Goal: Information Seeking & Learning: Learn about a topic

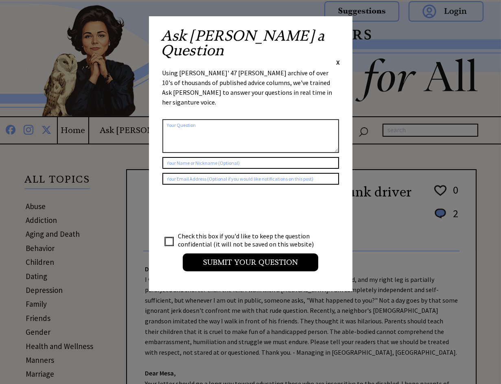
click at [338, 58] on span "X" at bounding box center [338, 62] width 4 height 8
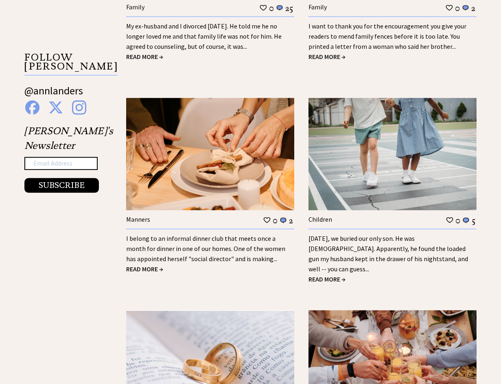
scroll to position [854, 0]
click at [217, 235] on link "I belong to an informal dinner club that meets once a month for dinner in one o…" at bounding box center [205, 249] width 159 height 28
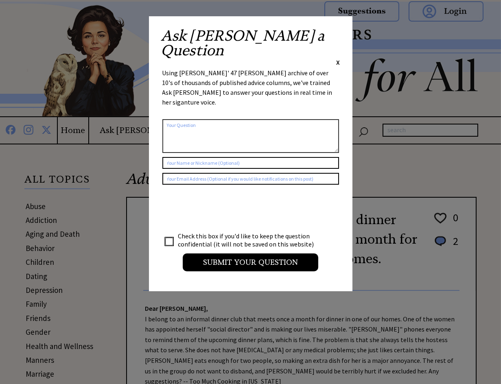
click at [338, 58] on span "X" at bounding box center [338, 62] width 4 height 8
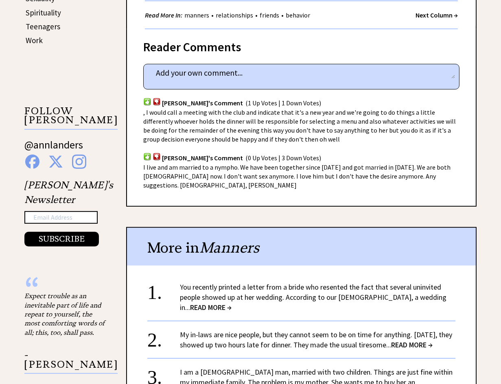
scroll to position [488, 0]
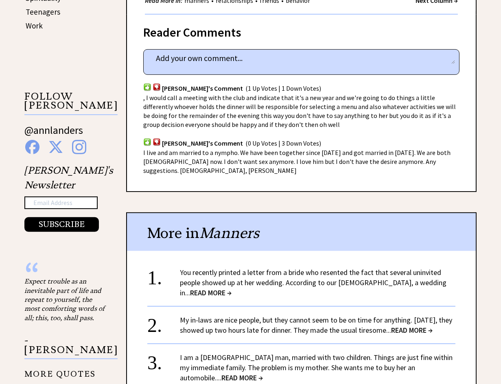
click at [245, 139] on span "(0 Up Votes | 3 Down Votes)" at bounding box center [283, 143] width 76 height 8
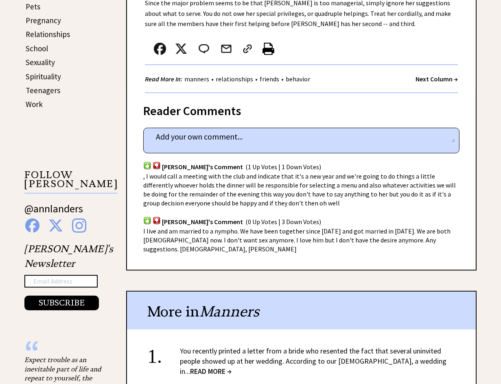
scroll to position [406, 0]
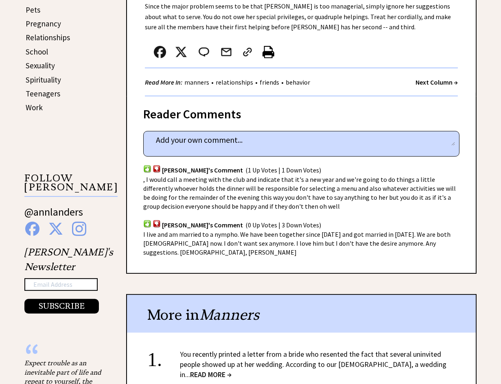
click at [214, 175] on span ", I would call a meeting with the club and indicate that it's a new year and we…" at bounding box center [299, 192] width 312 height 35
click at [200, 107] on div "Reader Comments" at bounding box center [301, 111] width 316 height 13
click at [433, 78] on strong "Next Column →" at bounding box center [436, 82] width 42 height 8
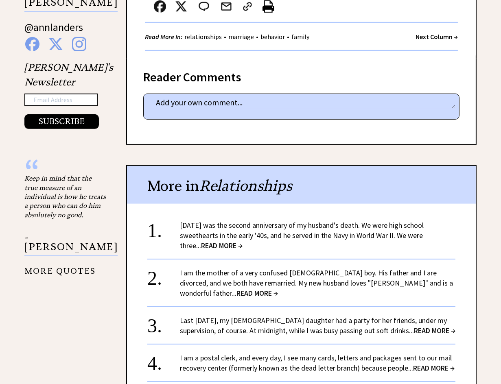
scroll to position [610, 0]
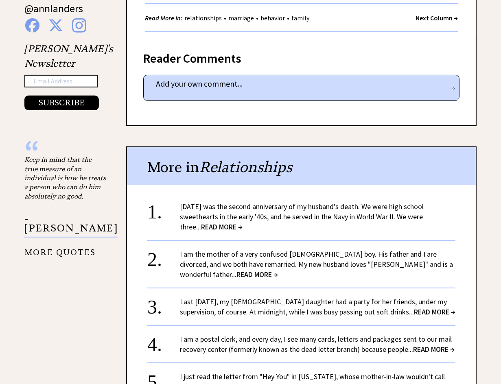
click at [434, 308] on span "READ MORE →" at bounding box center [434, 311] width 41 height 9
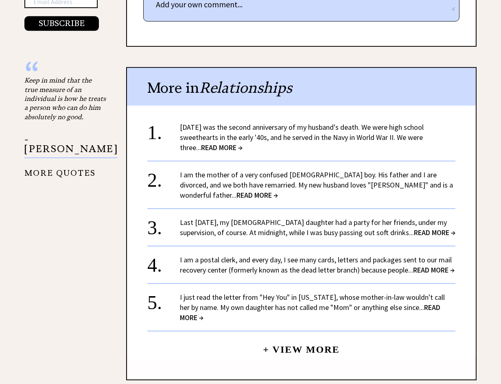
scroll to position [732, 0]
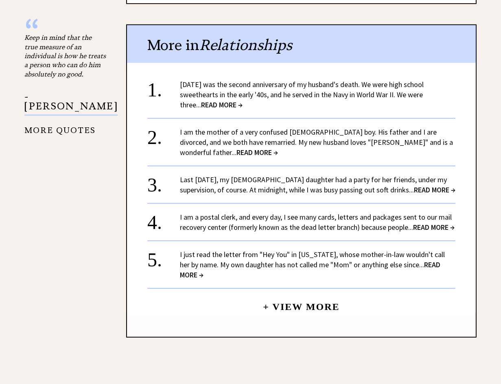
click at [425, 232] on span "READ MORE →" at bounding box center [433, 226] width 41 height 9
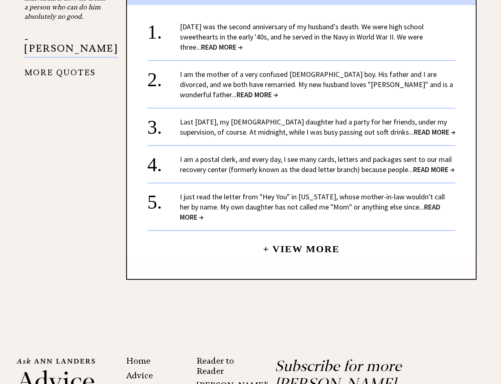
scroll to position [813, 0]
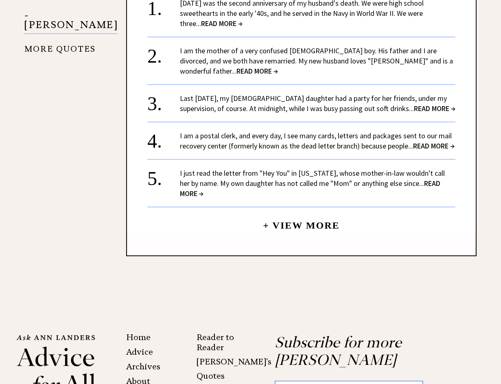
click at [424, 198] on span "READ MORE →" at bounding box center [310, 189] width 260 height 20
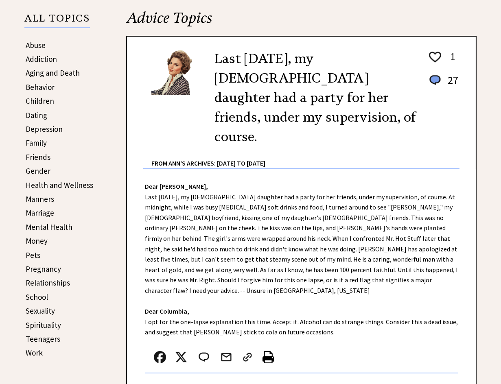
scroll to position [162, 0]
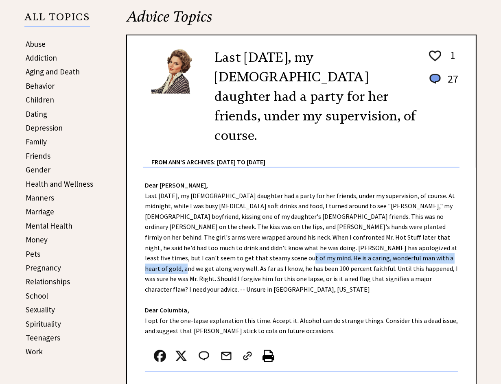
drag, startPoint x: 226, startPoint y: 239, endPoint x: 398, endPoint y: 233, distance: 171.3
click at [398, 233] on div "Dear Ann Landers, Last New Year's Eve, my 15-year-old daughter had a party for …" at bounding box center [301, 284] width 348 height 233
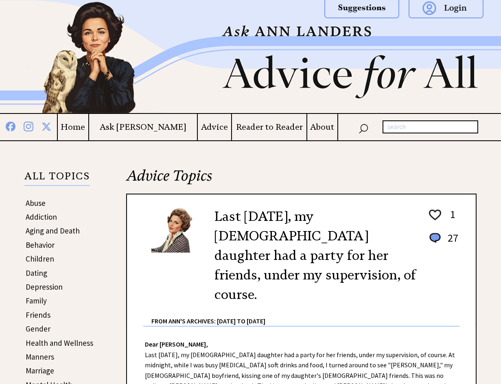
scroll to position [0, 0]
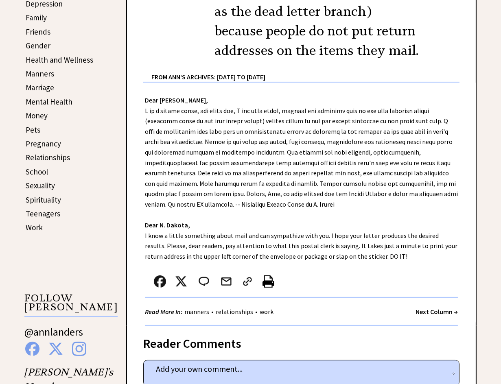
scroll to position [284, 0]
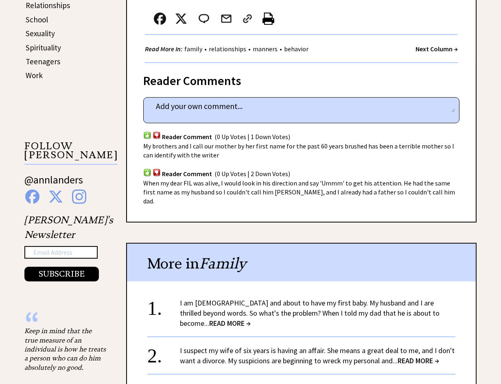
scroll to position [488, 0]
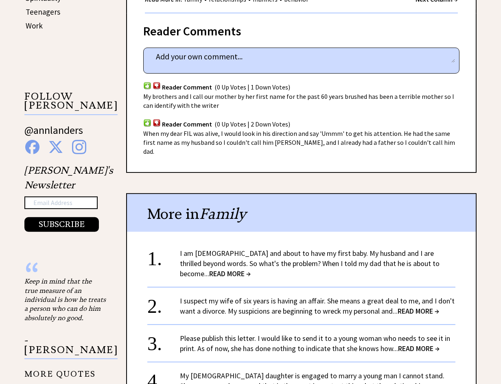
click at [209, 269] on span "READ MORE →" at bounding box center [229, 273] width 41 height 9
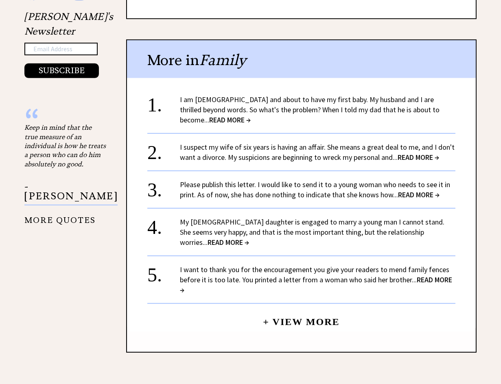
scroll to position [650, 0]
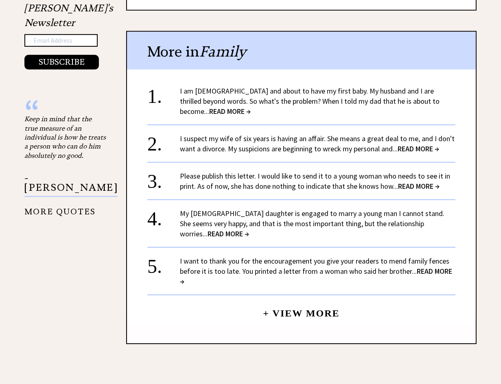
click at [274, 209] on link "My 23-year-old daughter is engaged to marry a young man I cannot stand. She see…" at bounding box center [312, 224] width 264 height 30
click at [289, 301] on link "+ View More" at bounding box center [301, 309] width 76 height 17
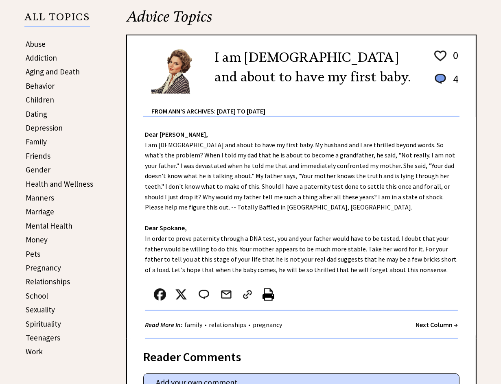
scroll to position [161, 0]
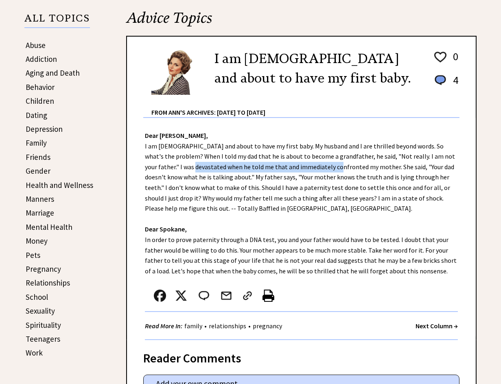
drag, startPoint x: 171, startPoint y: 168, endPoint x: 315, endPoint y: 168, distance: 143.9
click at [315, 168] on div "Dear [PERSON_NAME], I am [DEMOGRAPHIC_DATA] and about to have my first baby. My…" at bounding box center [301, 229] width 348 height 222
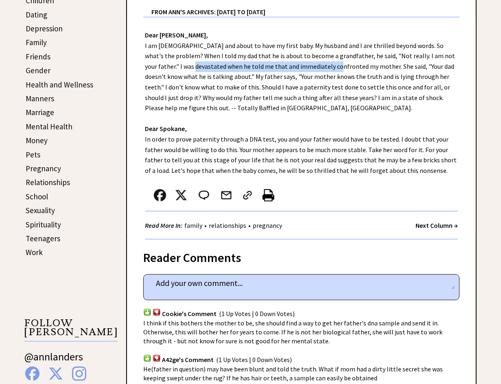
scroll to position [283, 0]
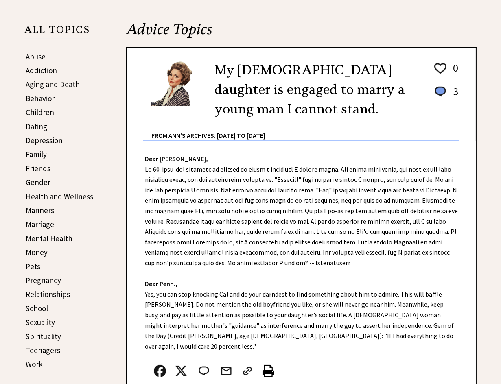
scroll to position [162, 0]
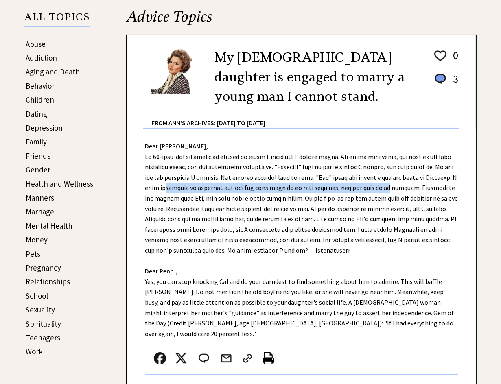
drag, startPoint x: 195, startPoint y: 185, endPoint x: 412, endPoint y: 186, distance: 216.7
click at [412, 186] on div "Dear Ann Landers, Dear Penn., Yes, you can stop knocking Cal and do your darnde…" at bounding box center [301, 265] width 348 height 274
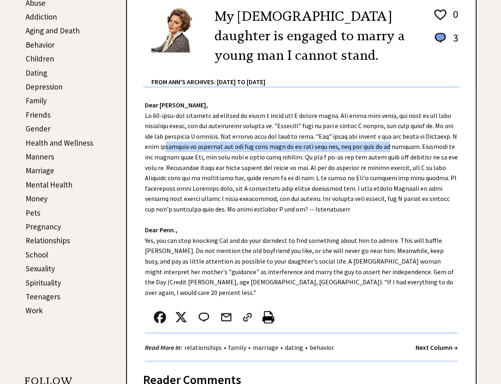
scroll to position [203, 0]
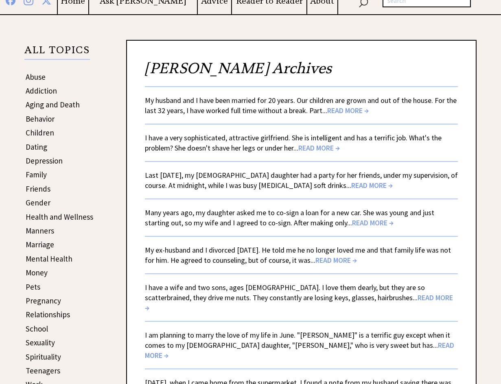
scroll to position [162, 0]
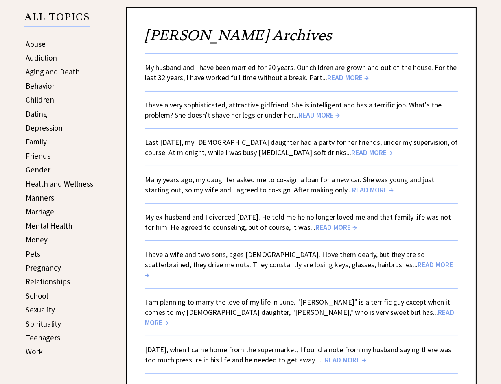
click at [340, 224] on span "READ MORE →" at bounding box center [335, 226] width 41 height 9
click at [239, 297] on link "I am planning to marry the love of my life in June. "[PERSON_NAME]" is a terrif…" at bounding box center [299, 312] width 309 height 30
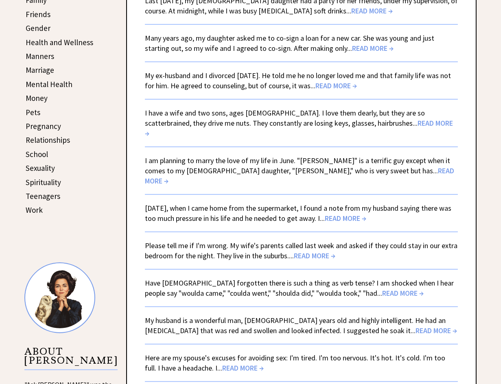
scroll to position [325, 0]
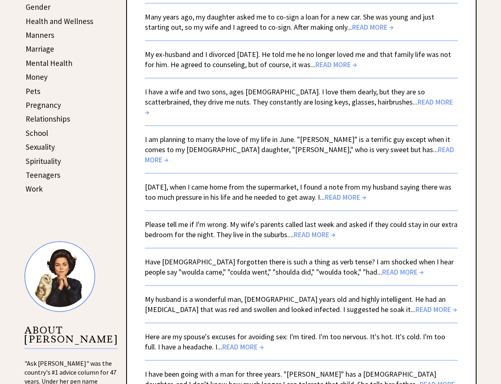
click at [281, 182] on link "[DATE], when I came home from the supermarket, I found a note from my husband s…" at bounding box center [298, 192] width 306 height 20
click at [312, 230] on span "READ MORE →" at bounding box center [314, 234] width 41 height 9
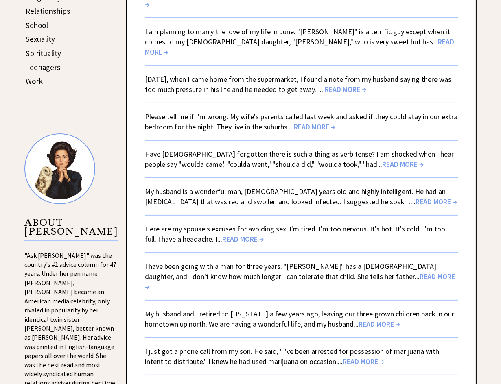
scroll to position [447, 0]
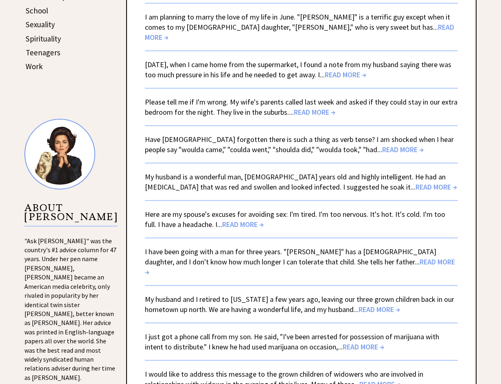
click at [415, 182] on span "READ MORE →" at bounding box center [435, 186] width 41 height 9
click at [222, 220] on span "READ MORE →" at bounding box center [242, 224] width 41 height 9
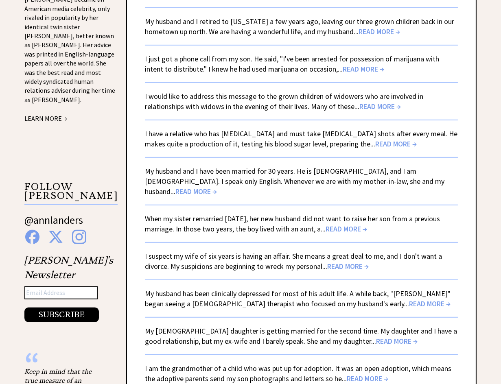
scroll to position [732, 0]
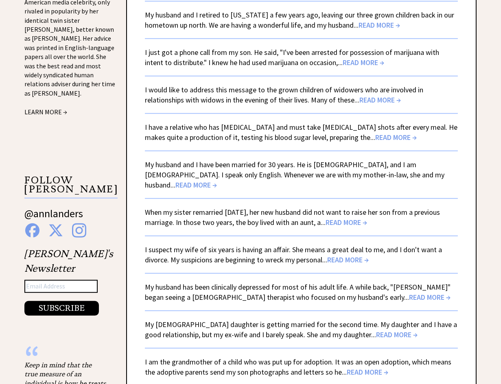
click at [251, 245] on link "I suspect my wife of six years is having an affair. She means a great deal to m…" at bounding box center [293, 255] width 297 height 20
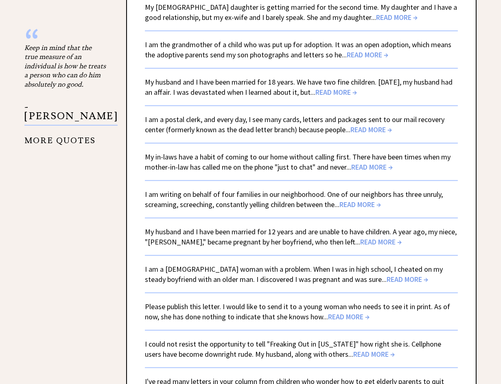
scroll to position [1057, 0]
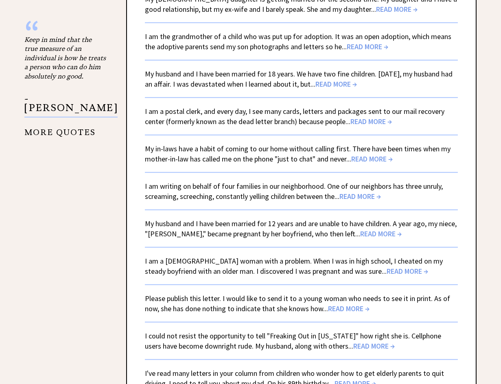
click at [352, 192] on span "READ MORE →" at bounding box center [359, 196] width 41 height 9
click at [360, 229] on span "READ MORE →" at bounding box center [380, 233] width 41 height 9
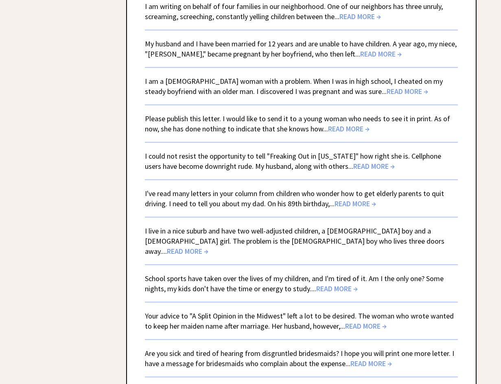
scroll to position [1260, 0]
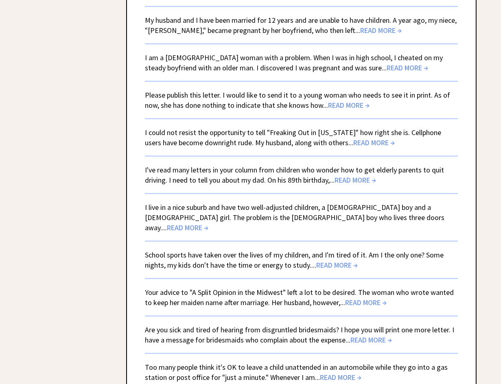
click at [361, 175] on span "READ MORE →" at bounding box center [354, 179] width 41 height 9
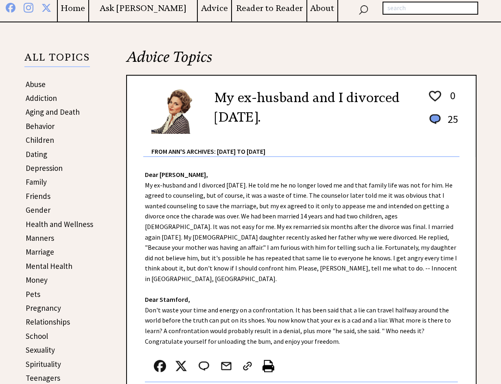
scroll to position [120, 0]
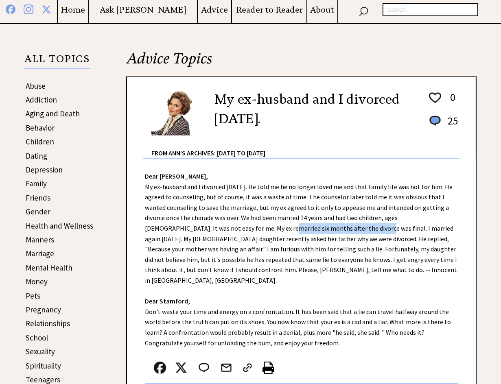
drag, startPoint x: 213, startPoint y: 228, endPoint x: 308, endPoint y: 228, distance: 94.3
click at [308, 228] on div "Dear Ann Landers, My ex-husband and I divorced 18 years ago. He told me he no l…" at bounding box center [301, 285] width 348 height 253
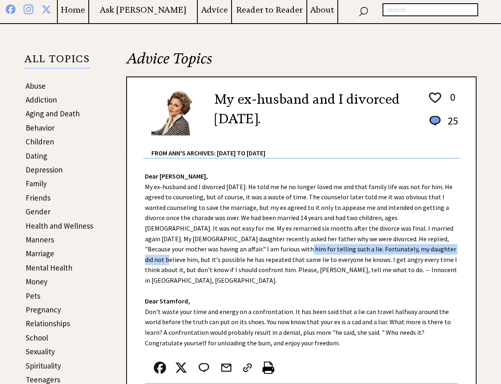
drag, startPoint x: 193, startPoint y: 249, endPoint x: 356, endPoint y: 248, distance: 163.5
click at [356, 248] on div "Dear Ann Landers, My ex-husband and I divorced 18 years ago. He told me he no l…" at bounding box center [301, 285] width 348 height 253
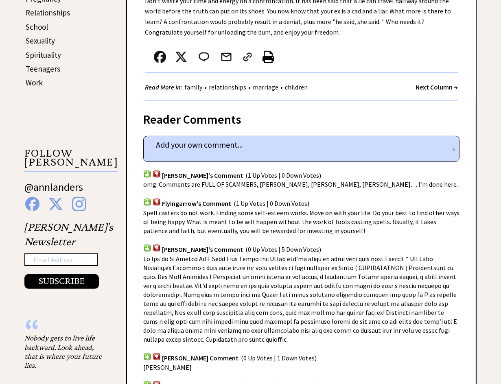
scroll to position [486, 0]
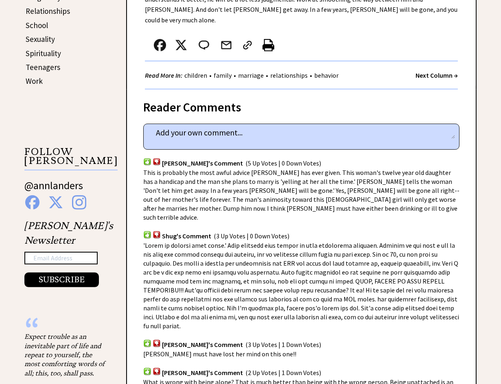
scroll to position [470, 0]
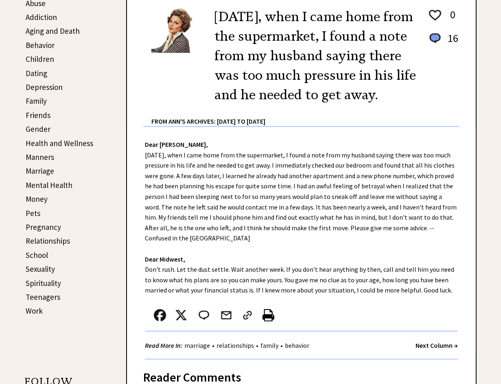
scroll to position [203, 0]
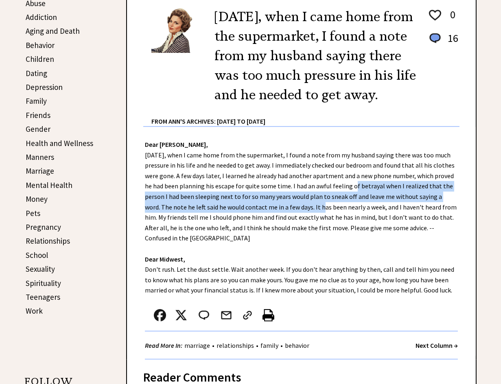
drag, startPoint x: 351, startPoint y: 203, endPoint x: 304, endPoint y: 224, distance: 51.5
click at [304, 224] on div "Dear [PERSON_NAME], [DATE], when I came home from the supermarket, I found a no…" at bounding box center [301, 243] width 348 height 233
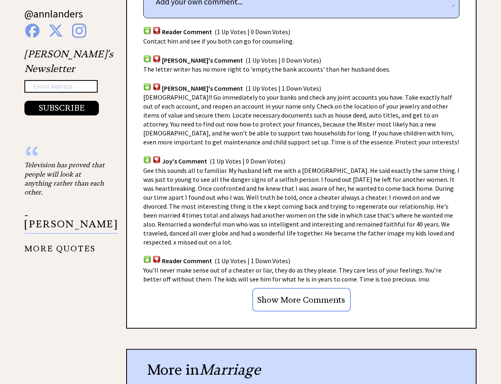
scroll to position [610, 0]
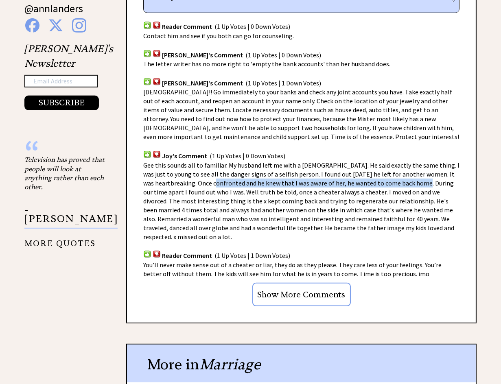
drag, startPoint x: 189, startPoint y: 201, endPoint x: 396, endPoint y: 202, distance: 206.2
click at [396, 202] on span "Gee this sounds all to familiar. My husband left me with a [DEMOGRAPHIC_DATA]. …" at bounding box center [301, 201] width 316 height 80
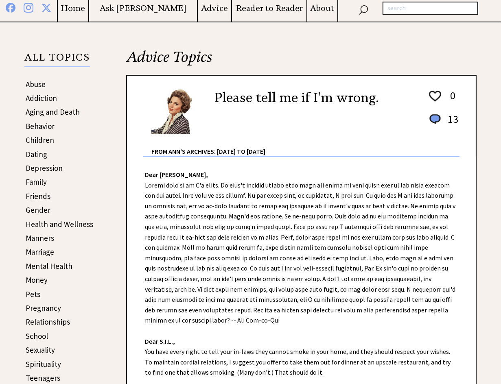
scroll to position [120, 0]
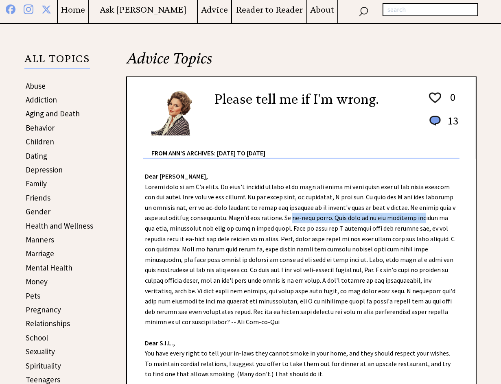
drag, startPoint x: 276, startPoint y: 216, endPoint x: 410, endPoint y: 214, distance: 134.2
click at [410, 214] on div "Dear Ann Landers, Dear S.I.L., You have every right to tell your in-laws they c…" at bounding box center [301, 301] width 348 height 285
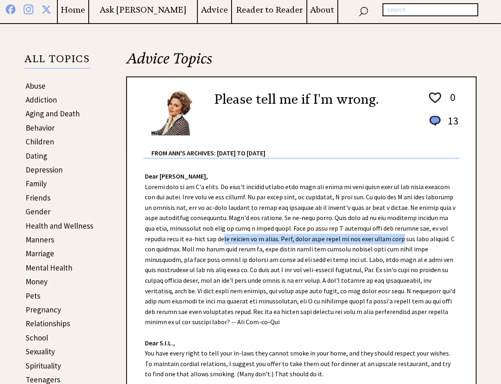
drag, startPoint x: 204, startPoint y: 237, endPoint x: 387, endPoint y: 234, distance: 183.0
click at [387, 234] on div "Dear Ann Landers, Dear S.I.L., You have every right to tell your in-laws they c…" at bounding box center [301, 301] width 348 height 285
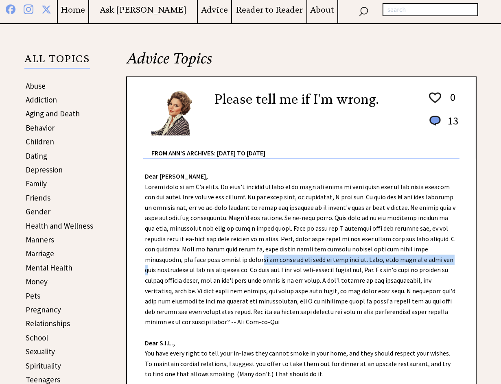
drag, startPoint x: 207, startPoint y: 259, endPoint x: 399, endPoint y: 261, distance: 191.5
click at [399, 261] on div "Dear Ann Landers, Dear S.I.L., You have every right to tell your in-laws they c…" at bounding box center [301, 301] width 348 height 285
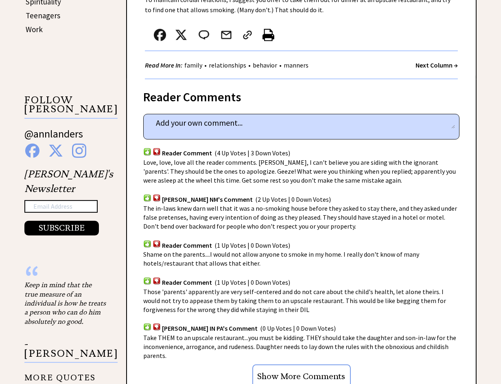
scroll to position [527, 0]
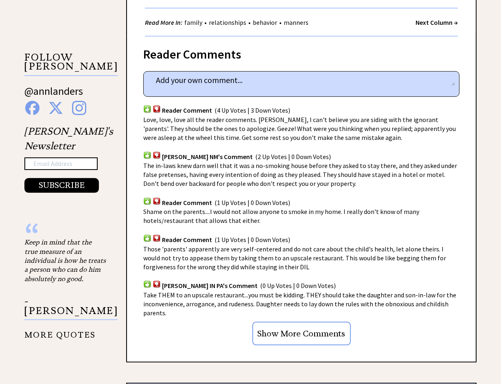
click at [309, 329] on input "Show More Comments" at bounding box center [301, 334] width 98 height 24
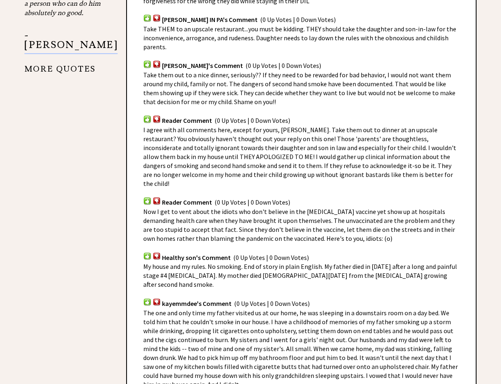
scroll to position [812, 0]
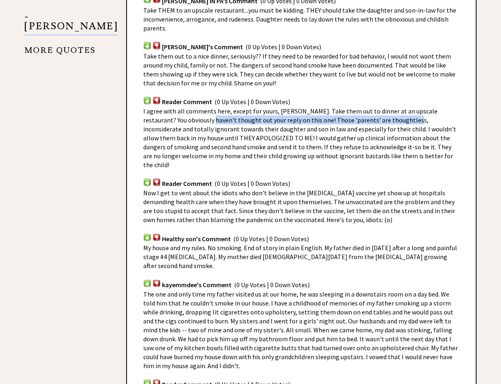
drag, startPoint x: 197, startPoint y: 120, endPoint x: 396, endPoint y: 115, distance: 198.5
click at [396, 115] on span "I agree with all comments here, except for yours, Ann. Take them out to dinner …" at bounding box center [299, 138] width 313 height 62
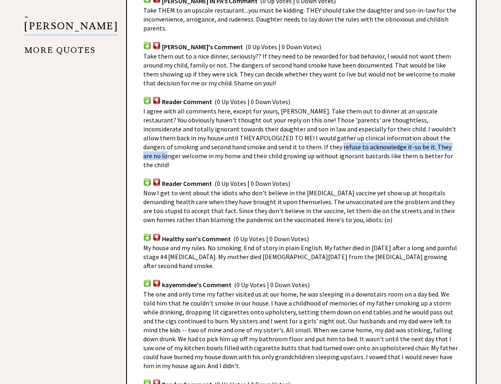
drag, startPoint x: 277, startPoint y: 146, endPoint x: 409, endPoint y: 144, distance: 131.4
click at [409, 144] on span "I agree with all comments here, except for yours, Ann. Take them out to dinner …" at bounding box center [299, 138] width 313 height 62
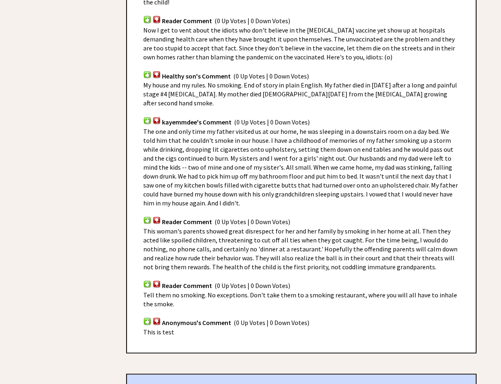
scroll to position [1015, 0]
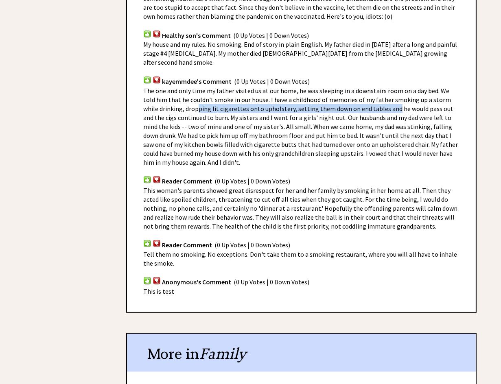
drag, startPoint x: 182, startPoint y: 90, endPoint x: 377, endPoint y: 88, distance: 194.4
click at [377, 88] on span "The one and only time my father visited us at our home, he was sleeping in a do…" at bounding box center [300, 127] width 314 height 80
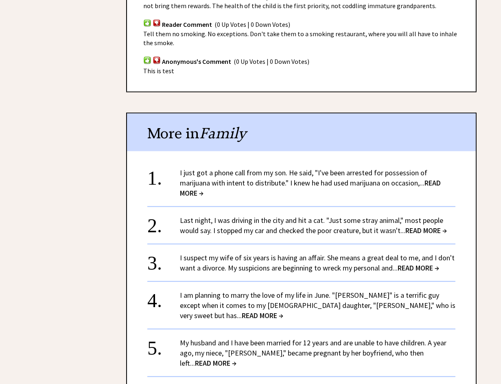
scroll to position [1259, 0]
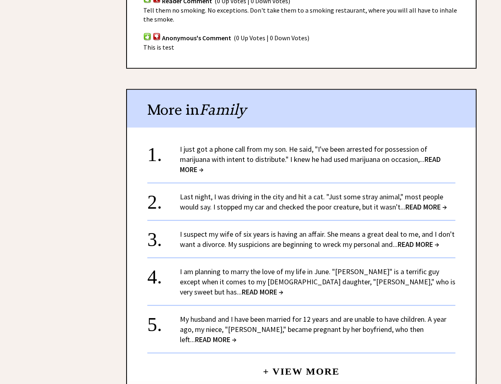
click at [304, 192] on link "Last night, I was driving in the city and hit a cat. "Just some stray animal," …" at bounding box center [313, 202] width 267 height 20
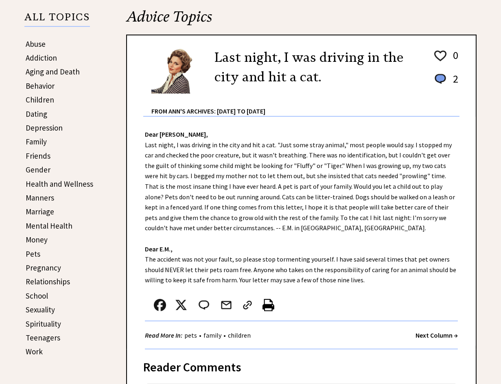
scroll to position [161, 0]
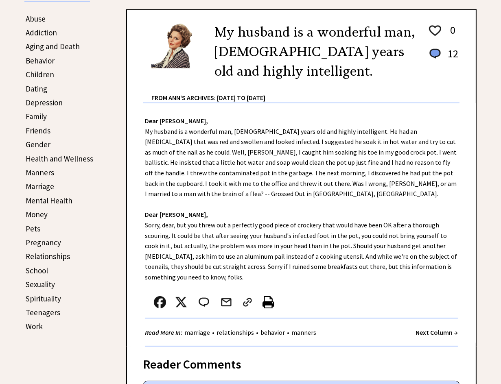
scroll to position [203, 0]
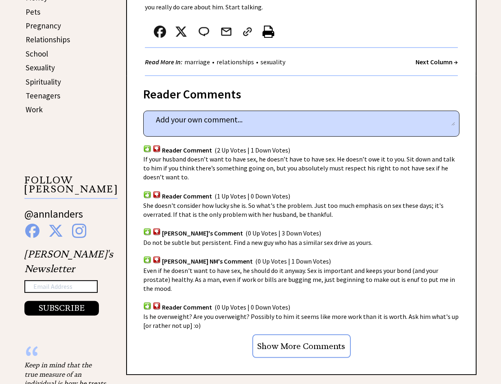
scroll to position [405, 0]
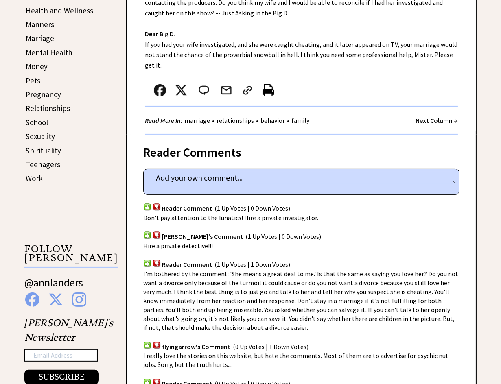
scroll to position [364, 0]
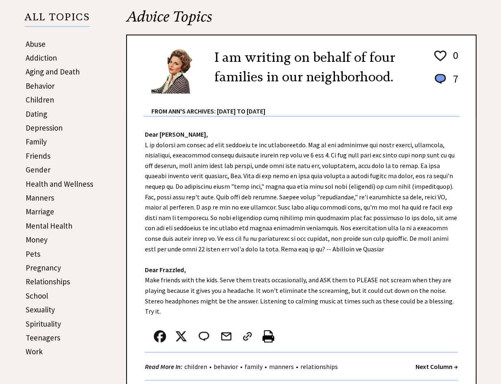
scroll to position [161, 0]
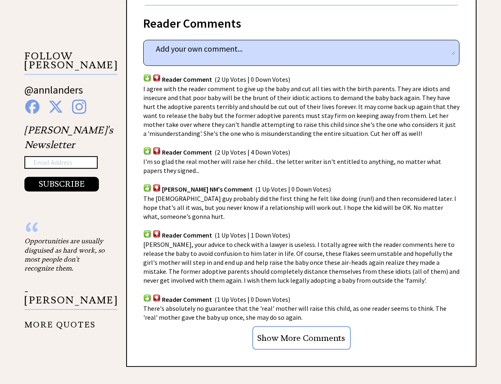
scroll to position [569, 0]
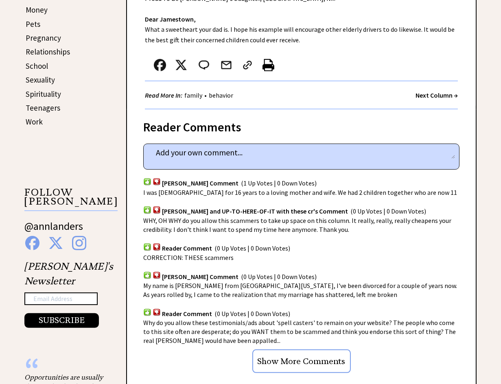
scroll to position [405, 0]
